Goal: Navigation & Orientation: Understand site structure

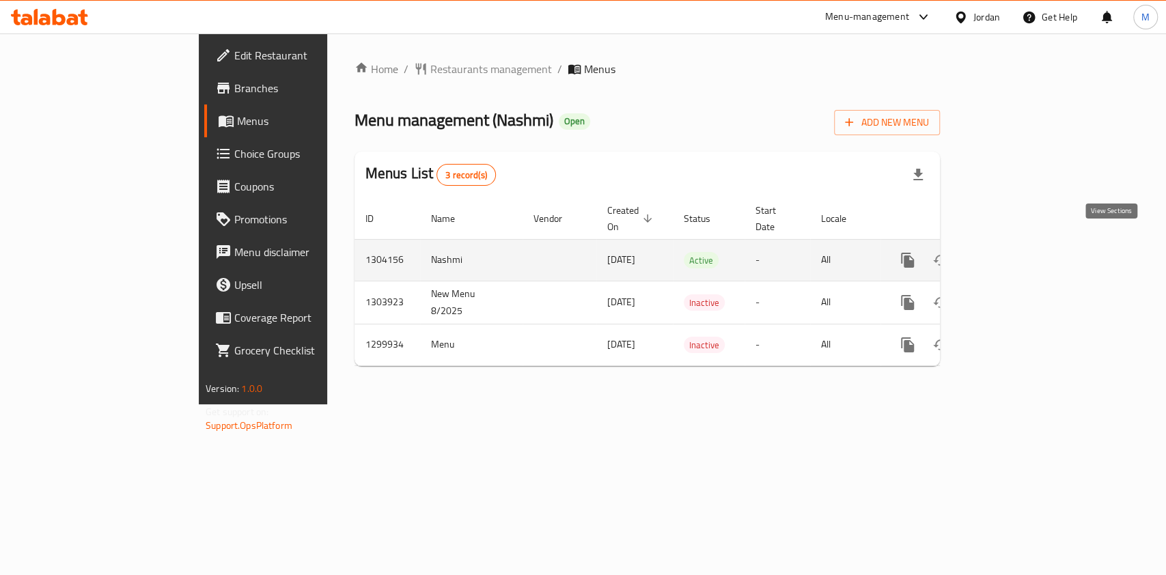
click at [1012, 254] on icon "enhanced table" at bounding box center [1006, 260] width 12 height 12
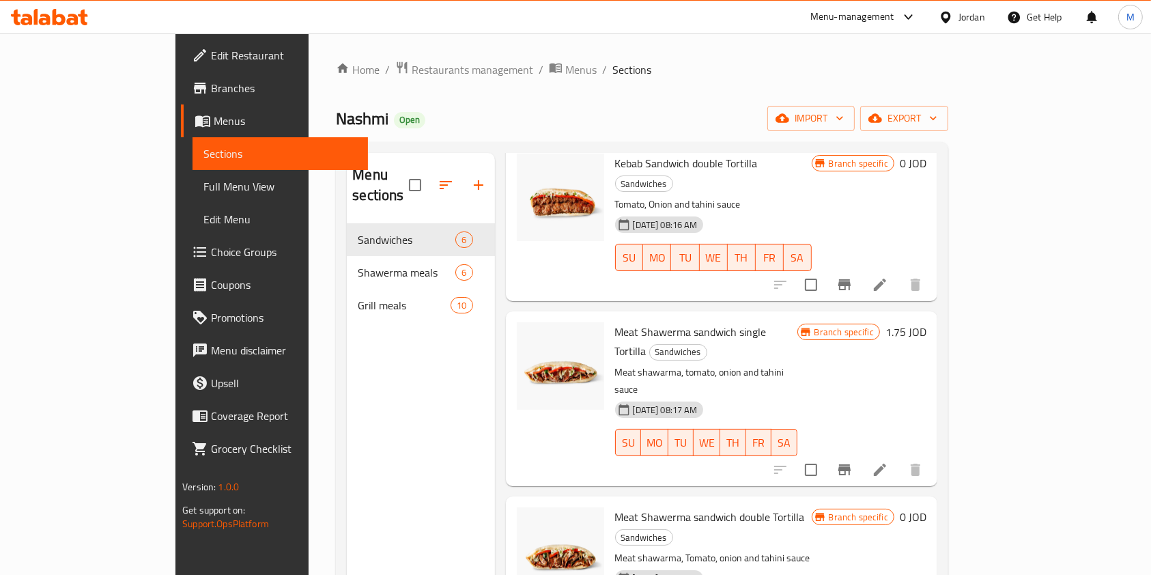
scroll to position [354, 0]
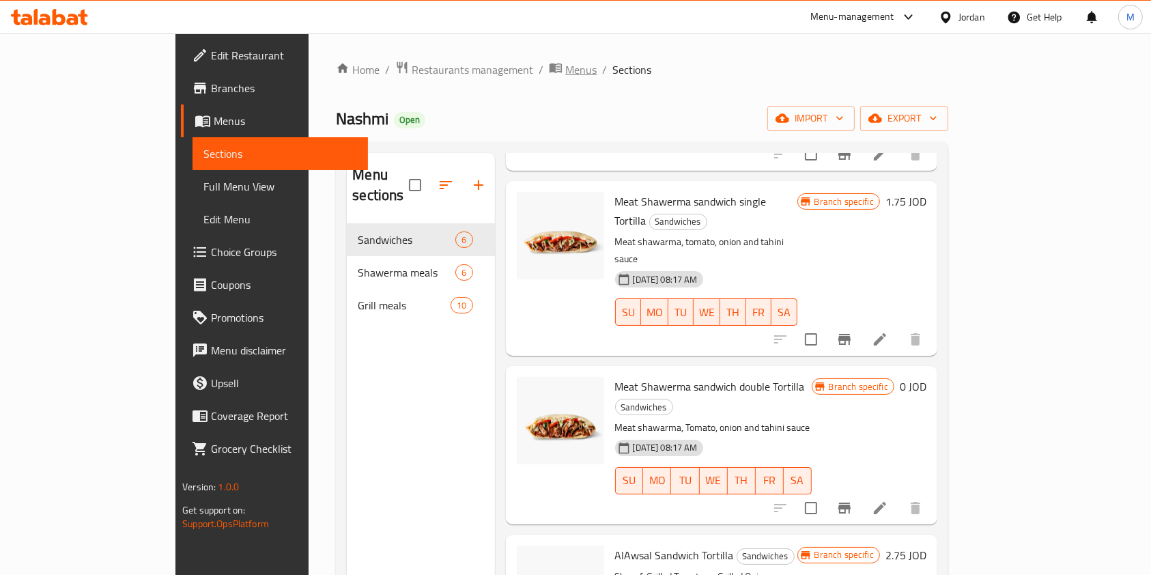
click at [565, 72] on span "Menus" at bounding box center [580, 69] width 31 height 16
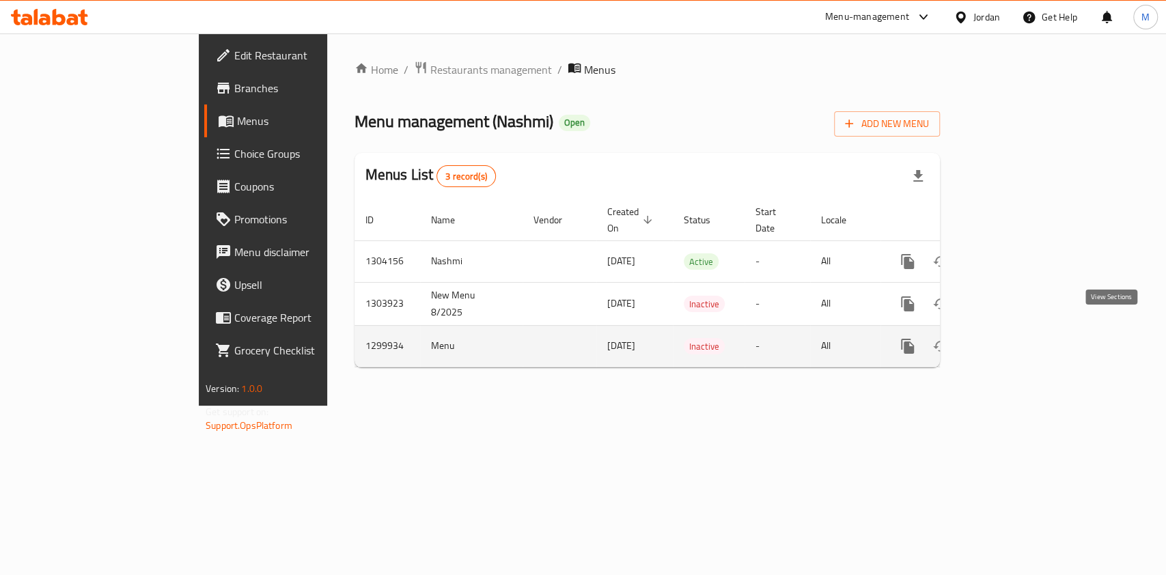
click at [1022, 333] on link "enhanced table" at bounding box center [1005, 346] width 33 height 33
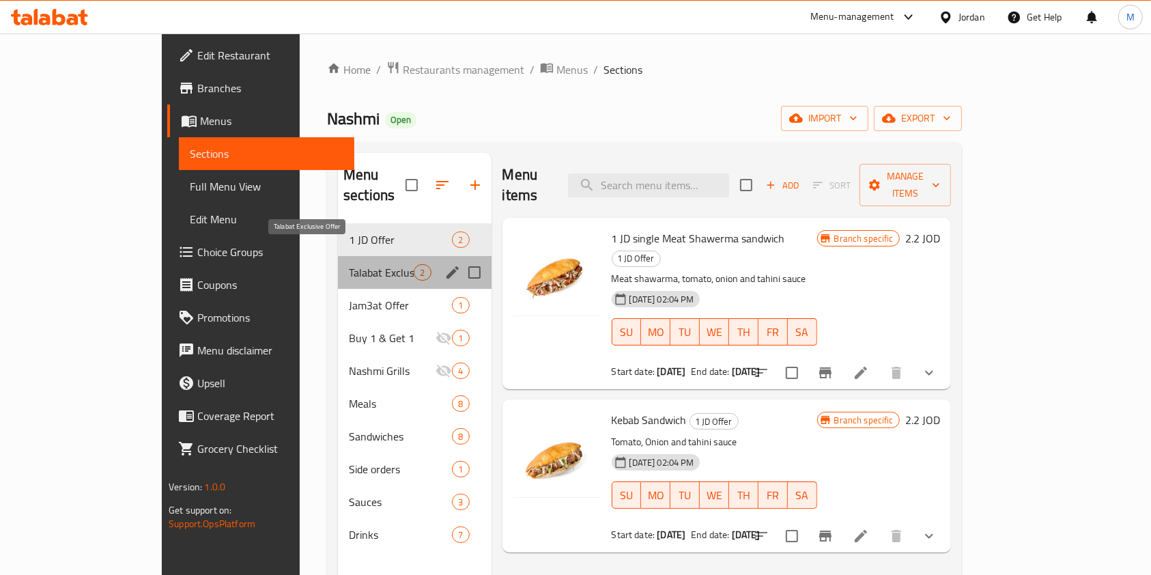
click at [349, 264] on span "Talabat Exclusive Offer" at bounding box center [381, 272] width 65 height 16
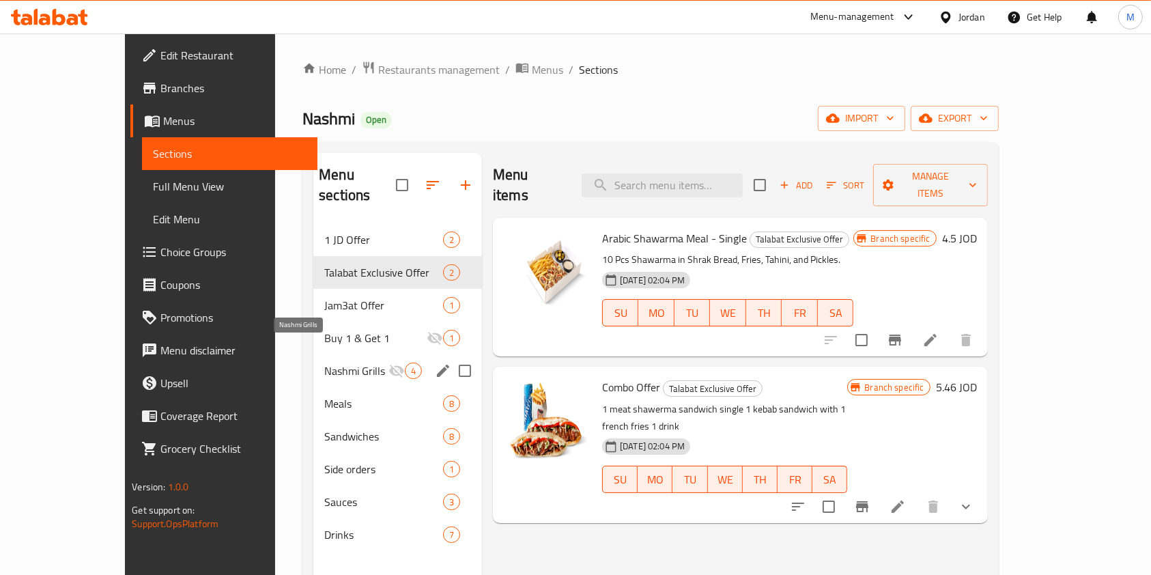
click at [324, 363] on span "Nashmi Grills" at bounding box center [356, 371] width 64 height 16
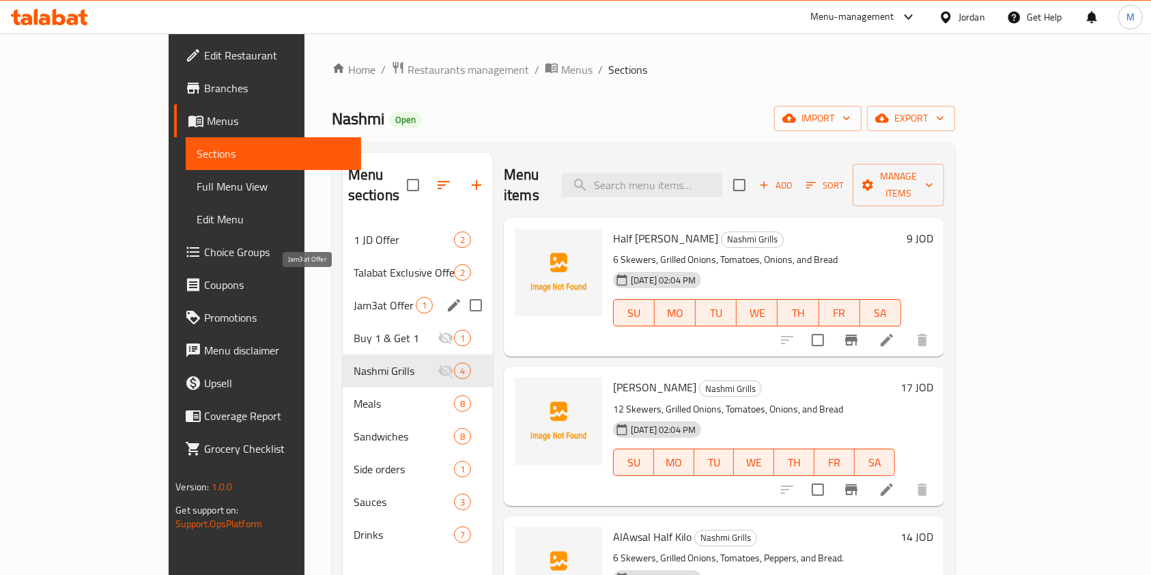
click at [354, 297] on span "Jam3at Offer" at bounding box center [385, 305] width 62 height 16
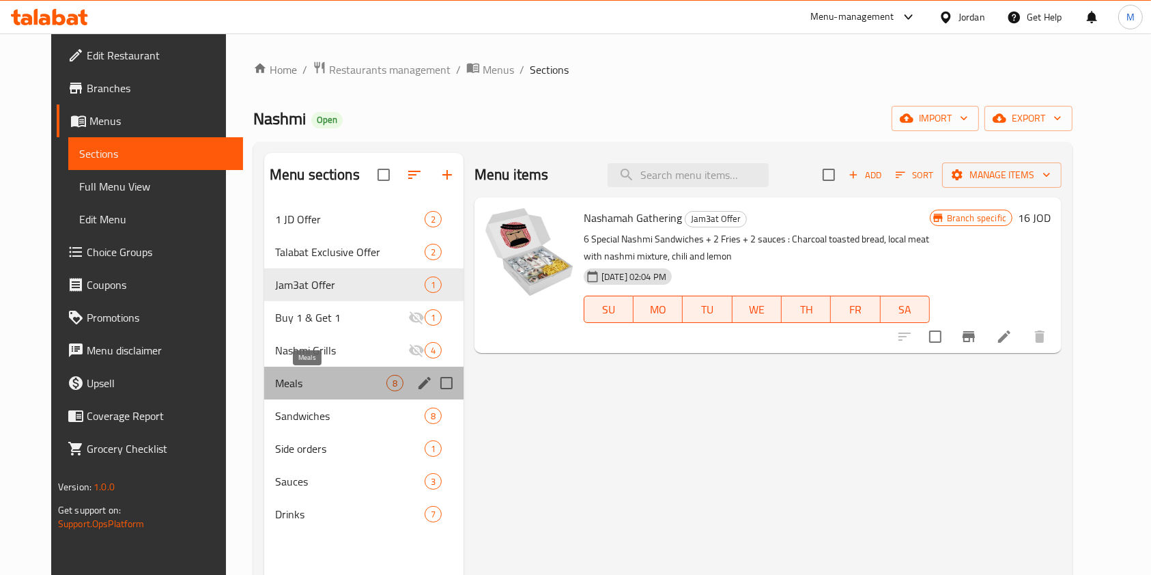
click at [275, 390] on span "Meals" at bounding box center [330, 383] width 111 height 16
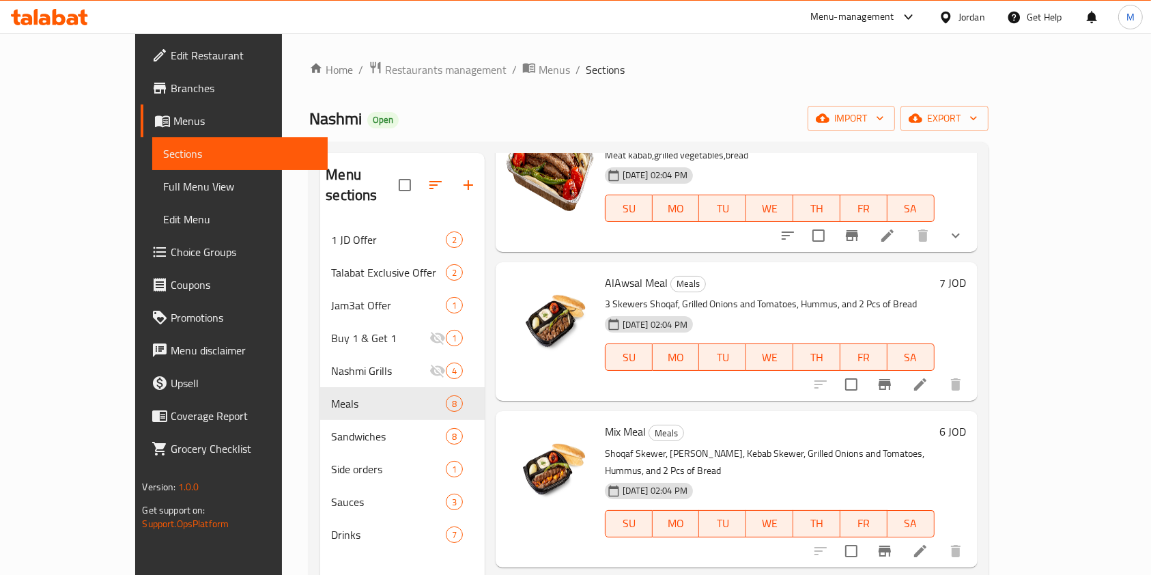
scroll to position [273, 0]
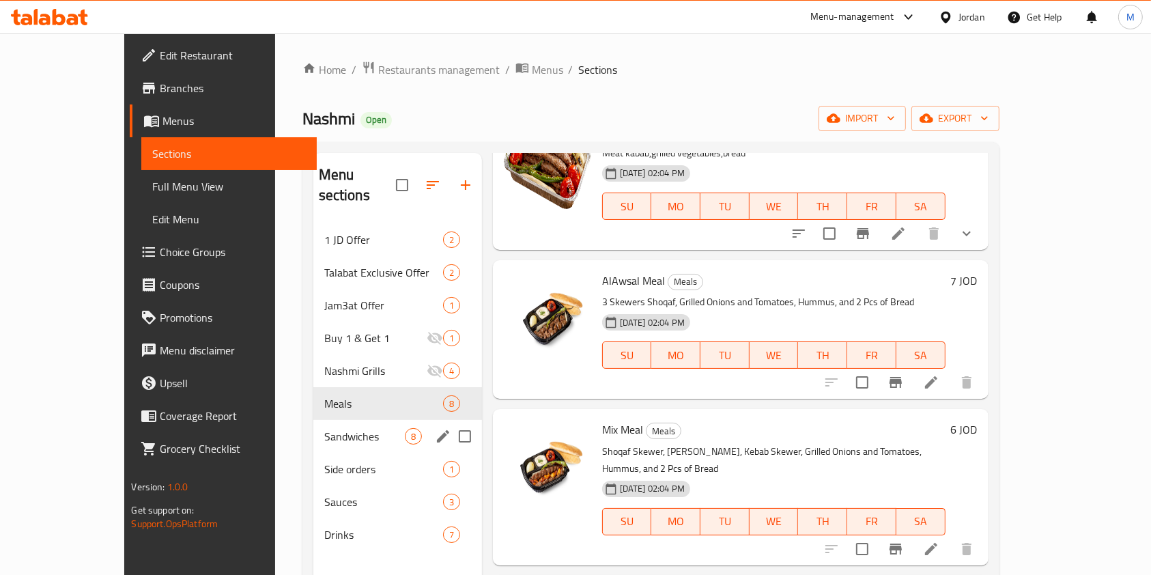
click at [313, 420] on div "Sandwiches 8" at bounding box center [397, 436] width 169 height 33
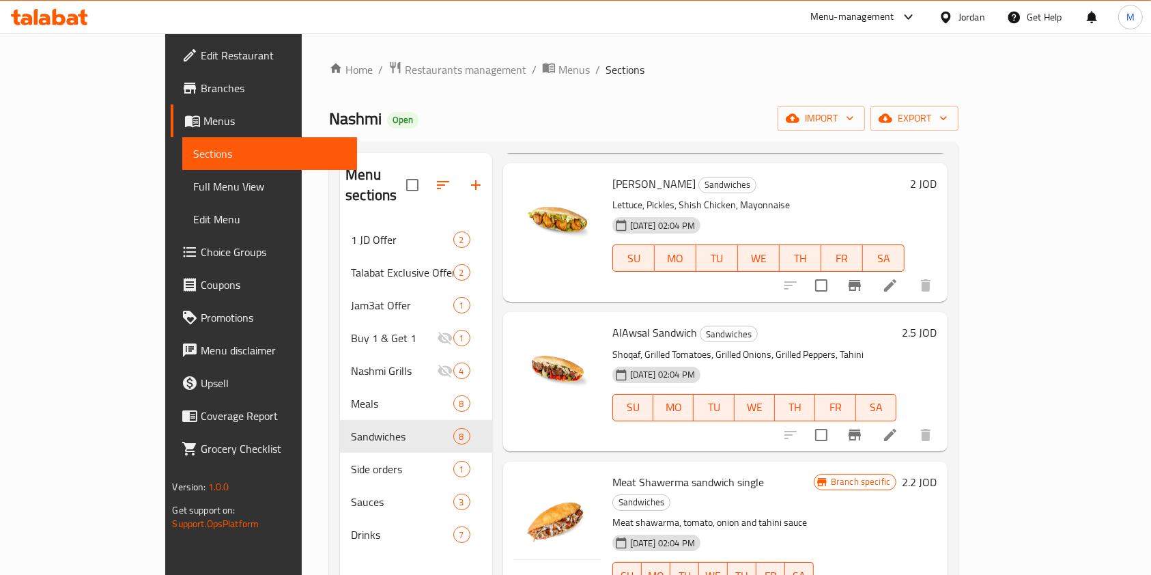
scroll to position [652, 0]
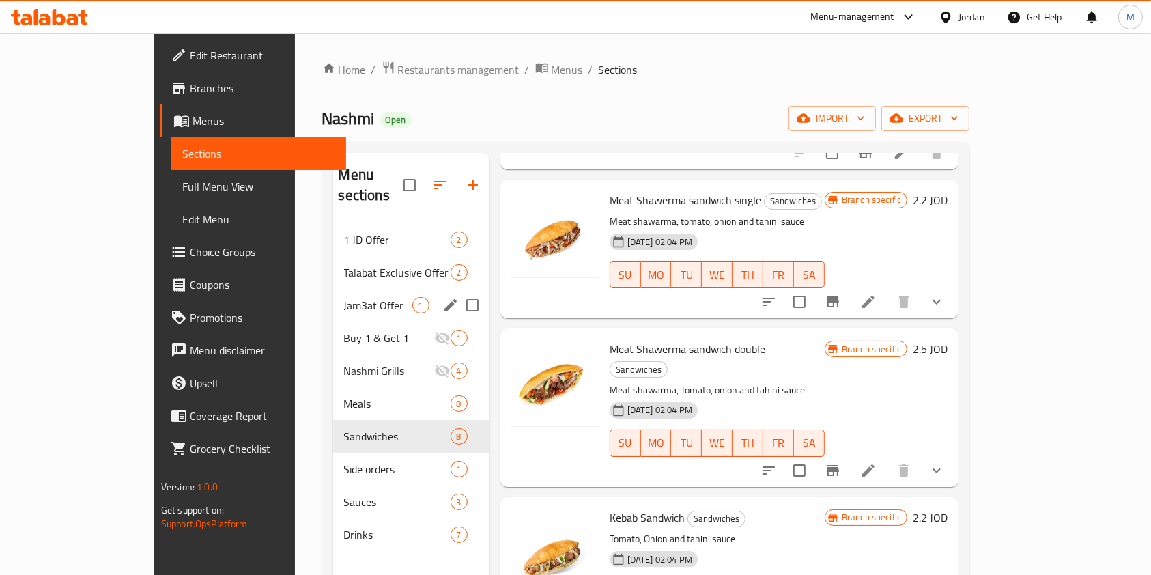
click at [333, 289] on div "Jam3at Offer 1" at bounding box center [411, 305] width 156 height 33
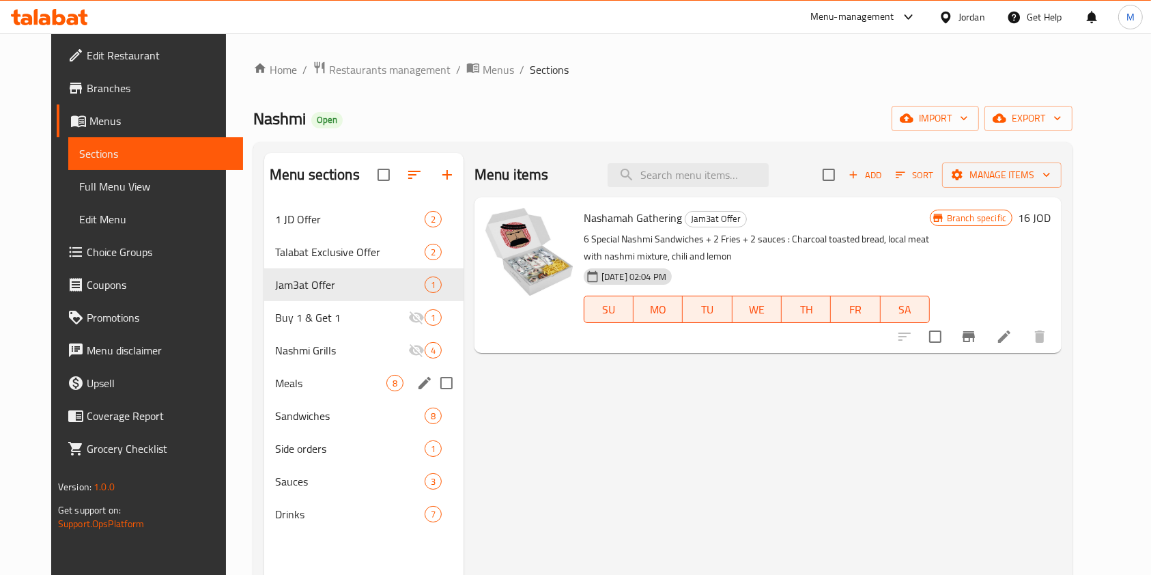
click at [283, 372] on div "Meals 8" at bounding box center [363, 383] width 199 height 33
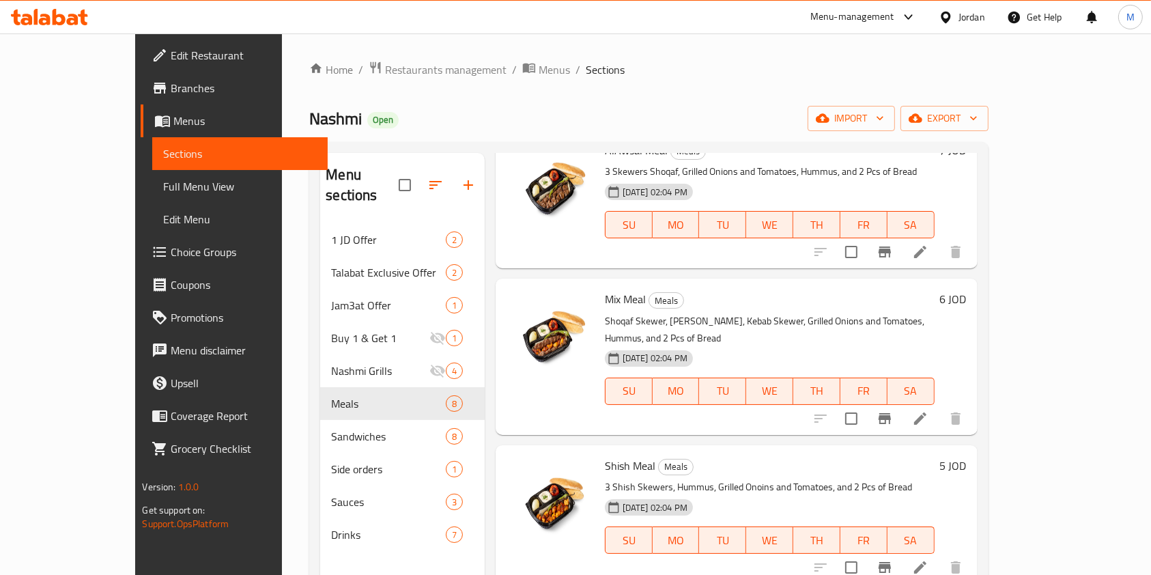
scroll to position [637, 0]
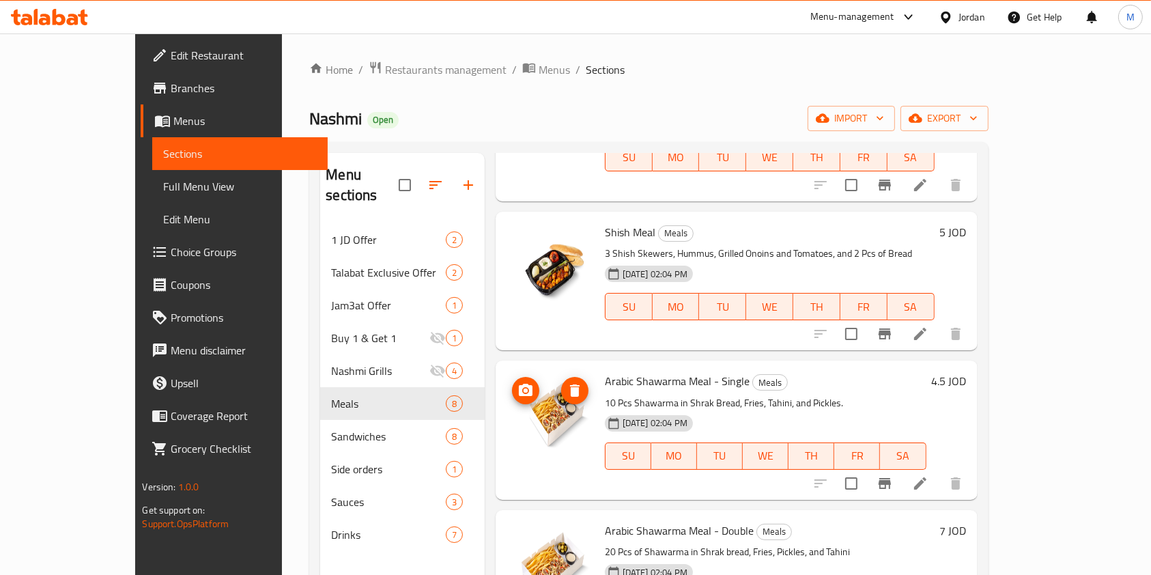
drag, startPoint x: 522, startPoint y: 505, endPoint x: 505, endPoint y: 372, distance: 133.7
click at [843, 14] on div "Menu-management" at bounding box center [853, 17] width 84 height 16
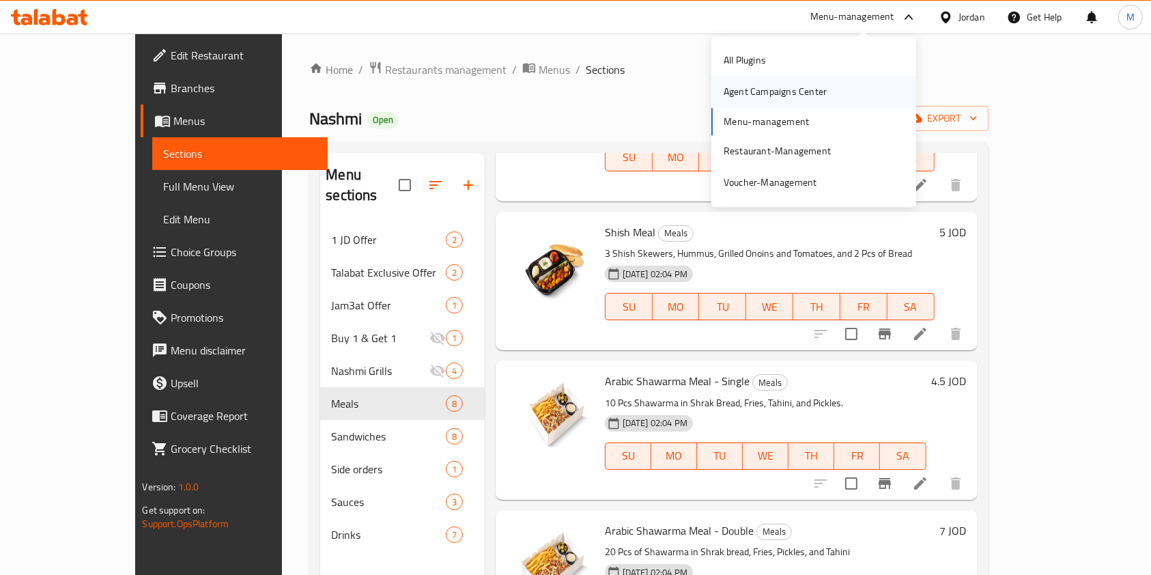
click at [775, 85] on div "Agent Campaigns Center" at bounding box center [775, 92] width 103 height 15
